Goal: Transaction & Acquisition: Purchase product/service

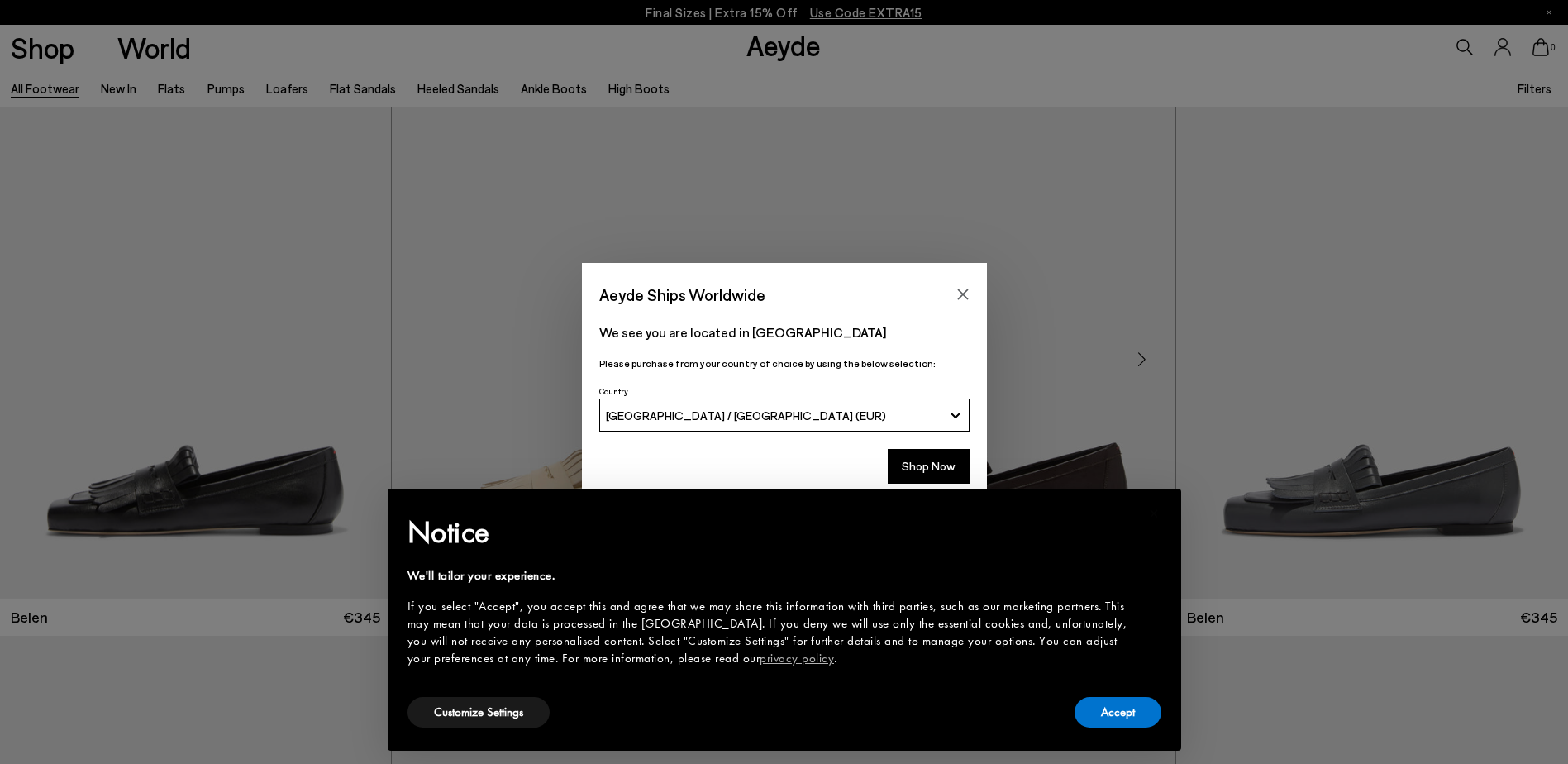
click at [960, 294] on icon "Close" at bounding box center [963, 294] width 14 height 14
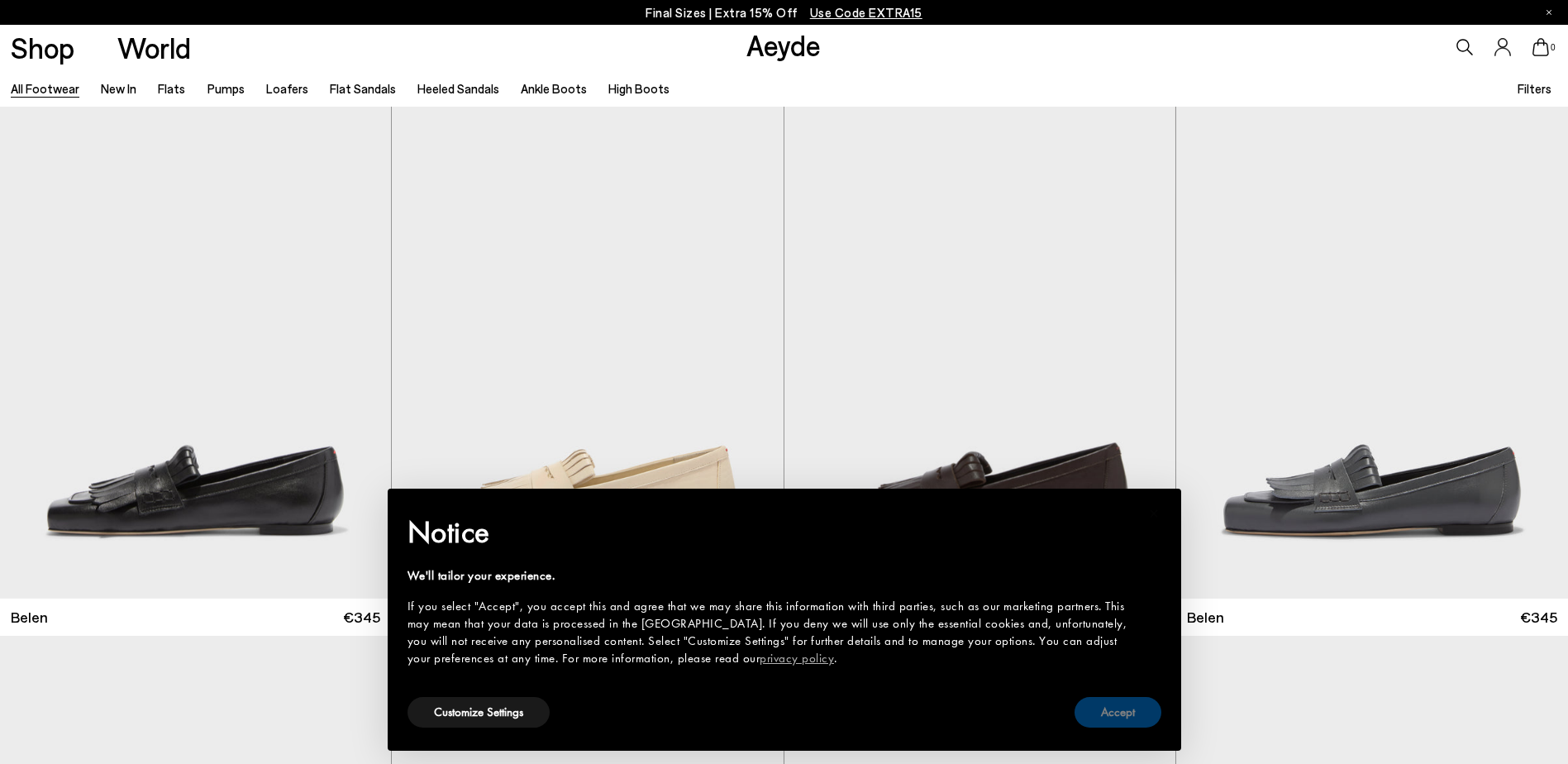
click at [1114, 709] on button "Accept" at bounding box center [1118, 713] width 87 height 31
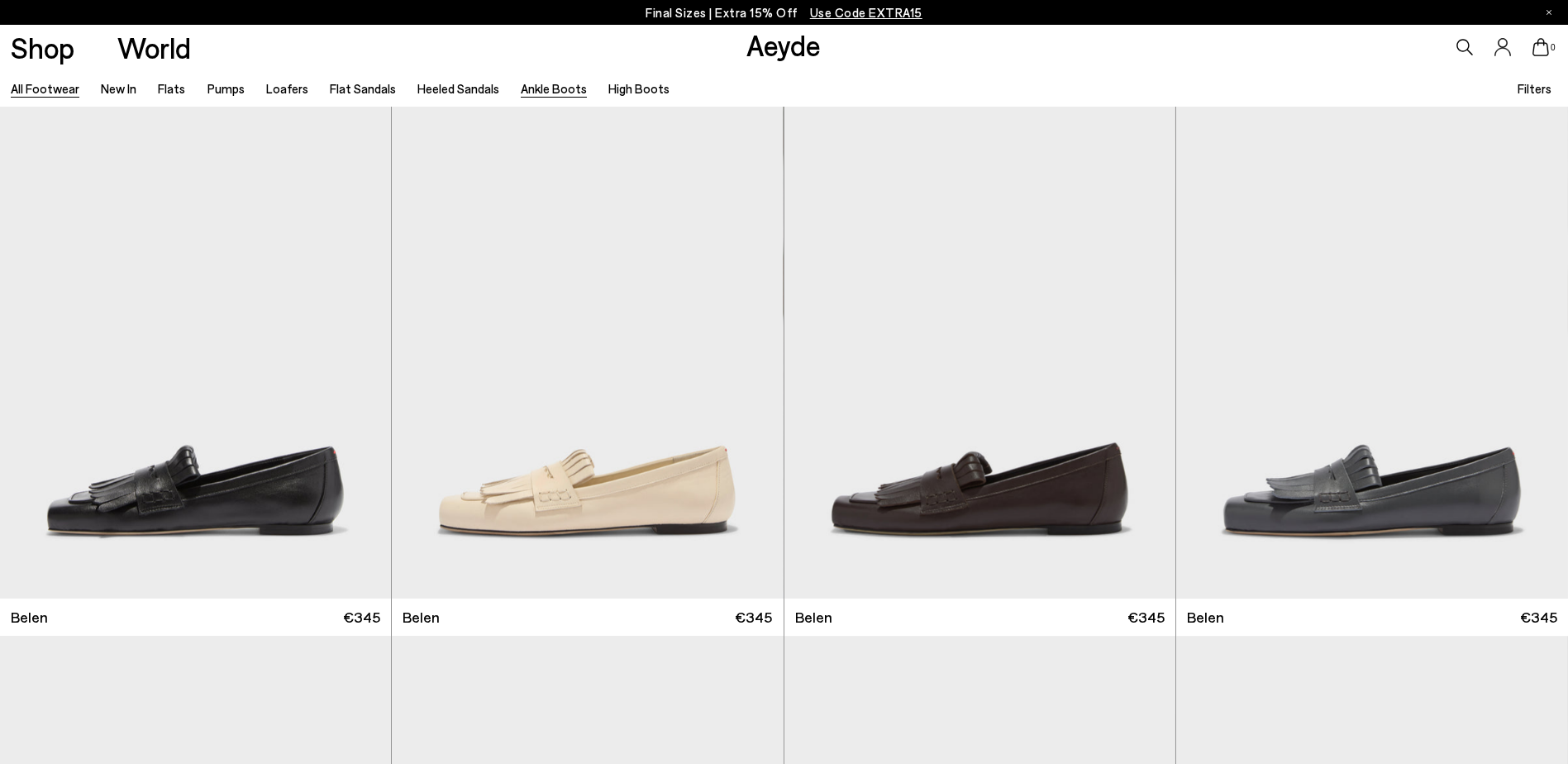
click at [541, 88] on link "Ankle Boots" at bounding box center [553, 89] width 66 height 14
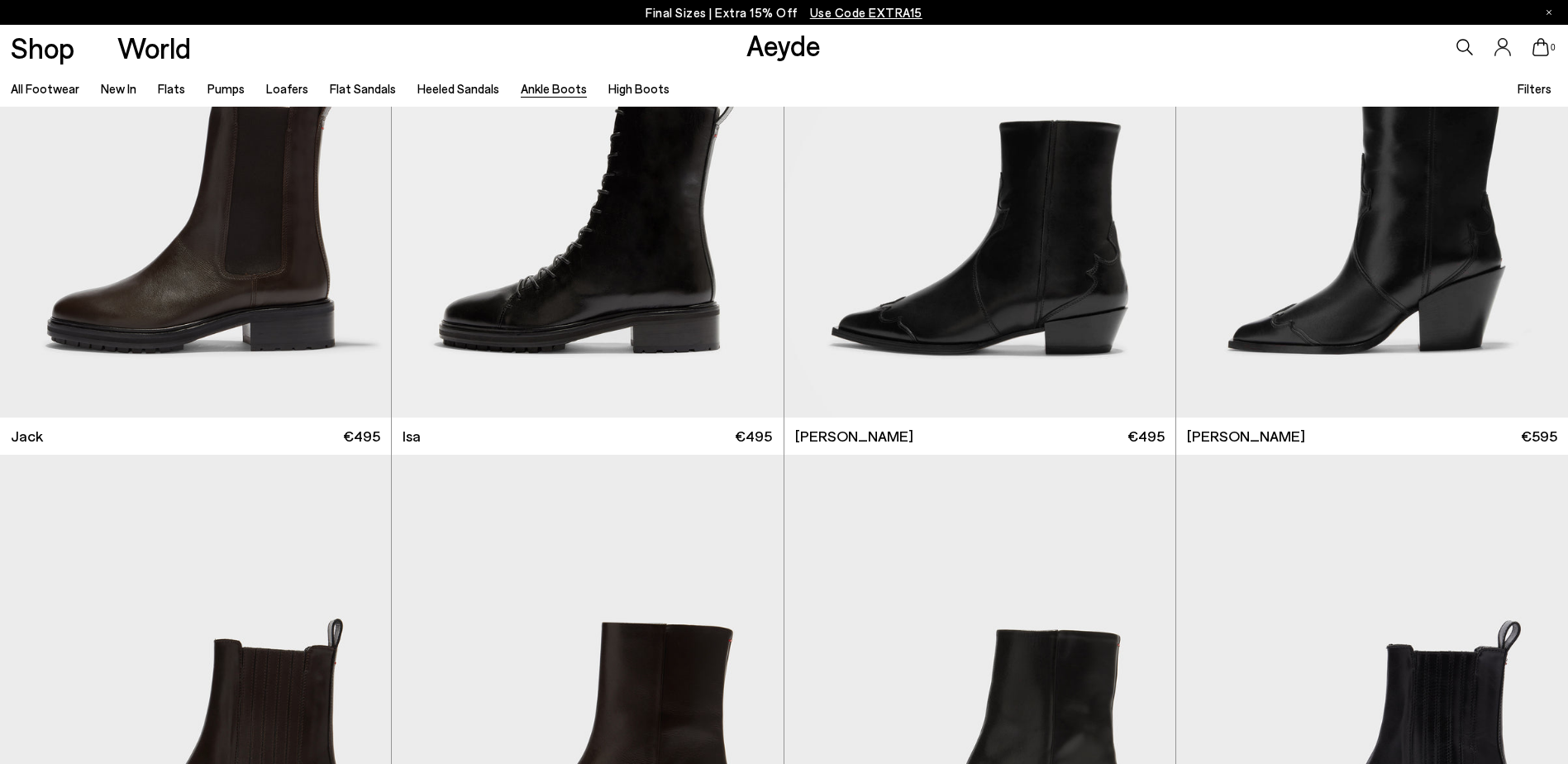
scroll to position [3722, 0]
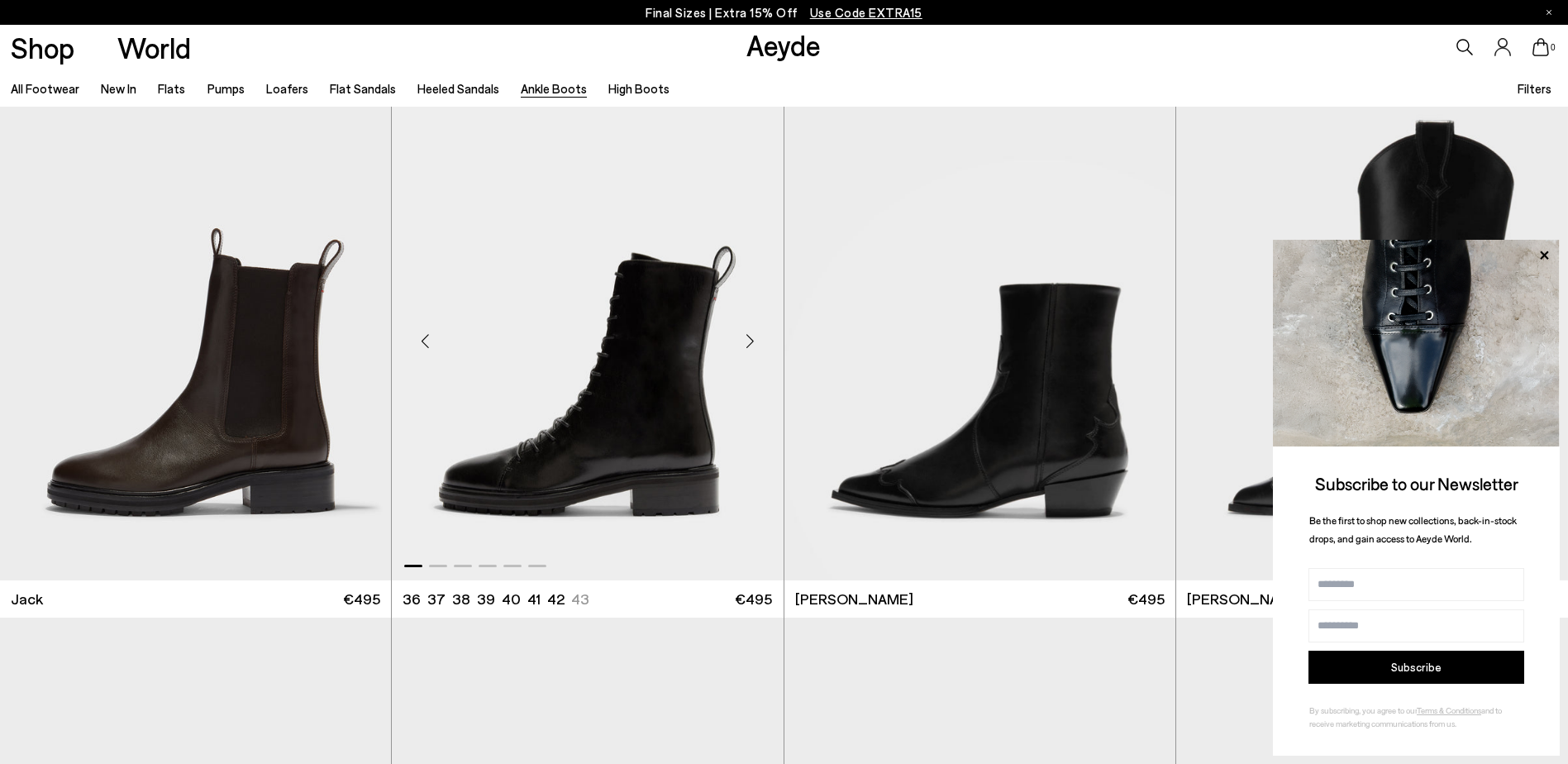
click at [750, 337] on div "Next slide" at bounding box center [750, 340] width 50 height 50
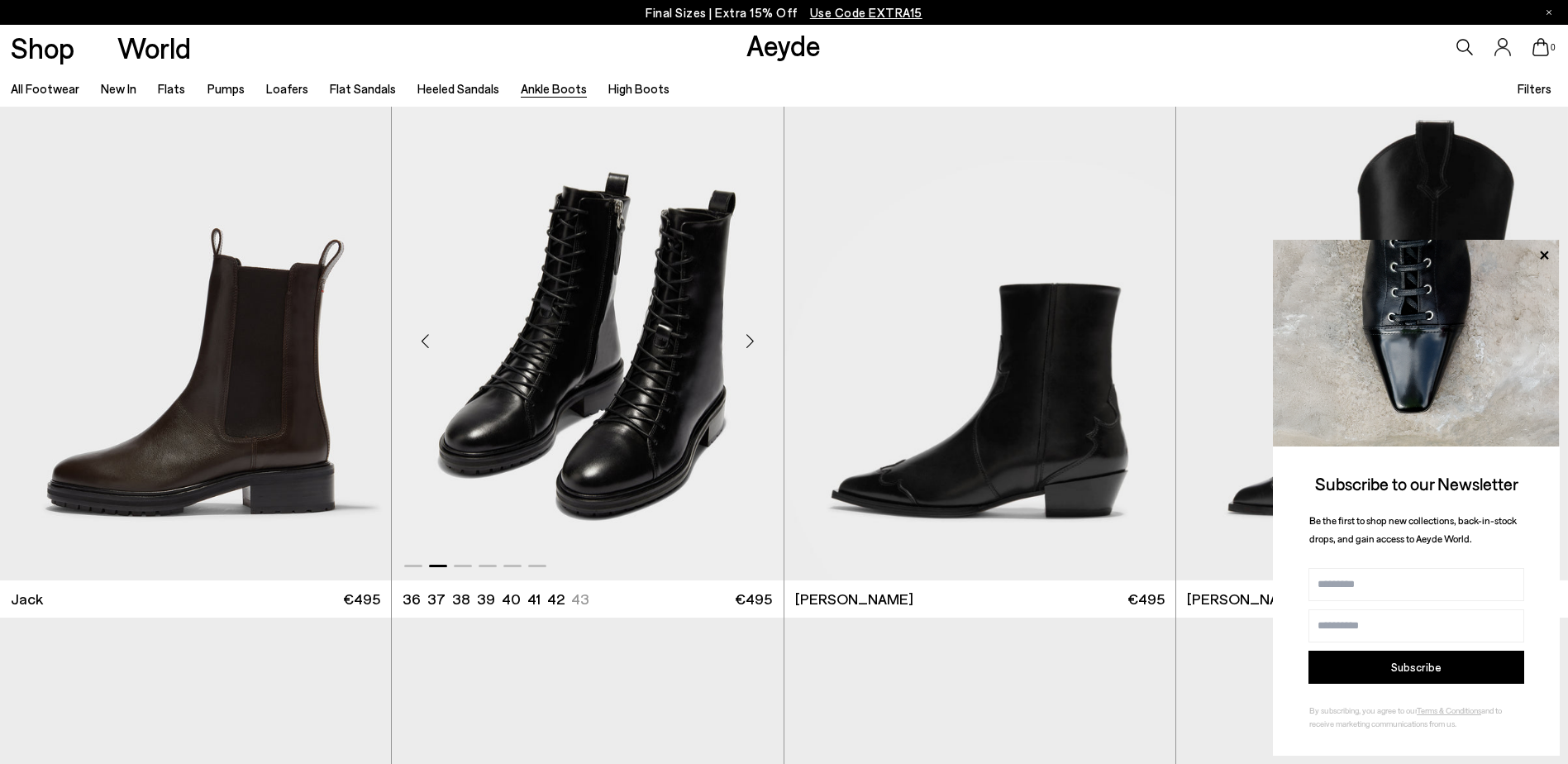
click at [608, 360] on img "2 / 6" at bounding box center [587, 334] width 391 height 492
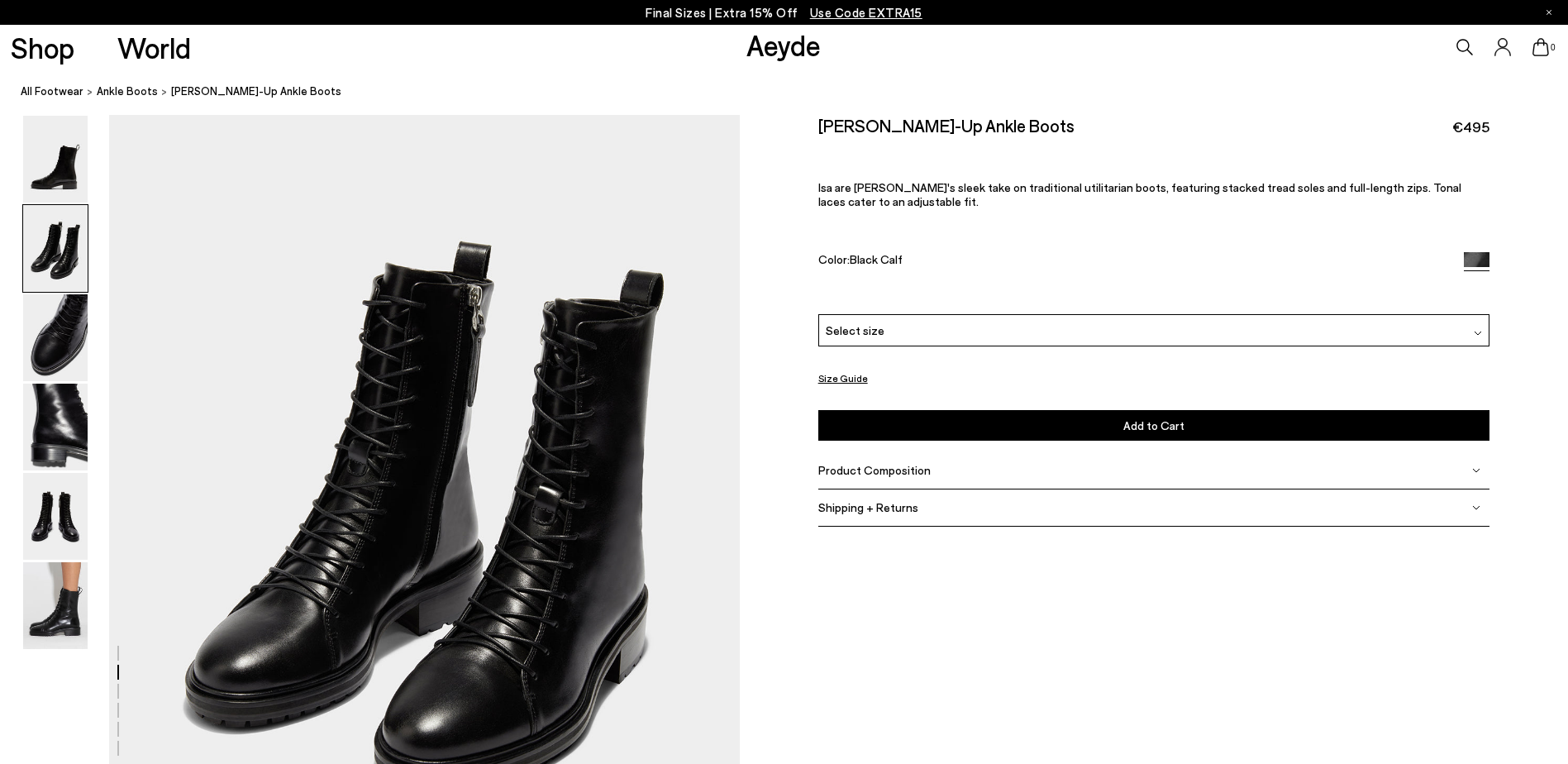
scroll to position [992, 0]
